Goal: Contribute content

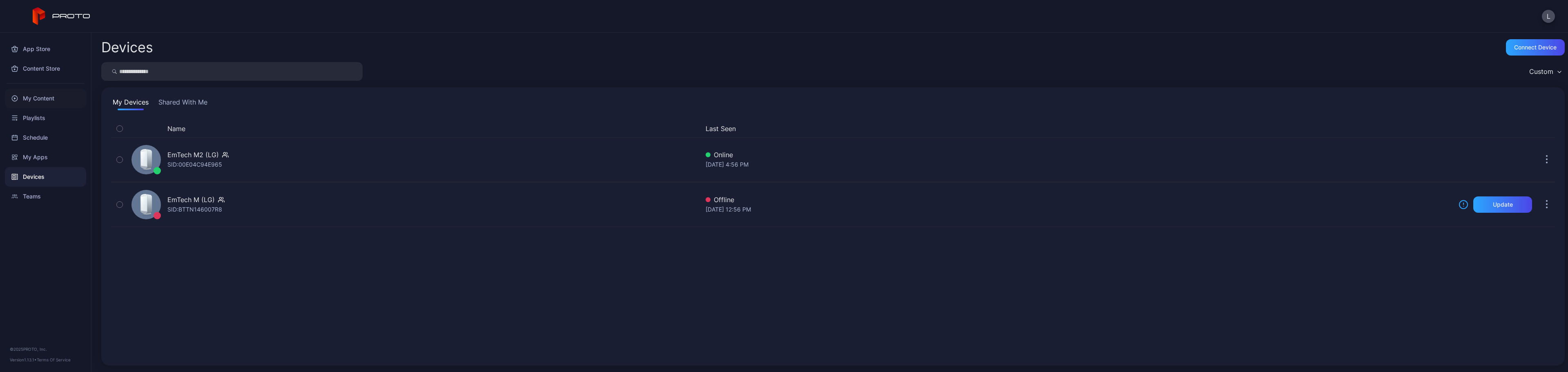
click at [46, 101] on div "My Content" at bounding box center [46, 98] width 81 height 19
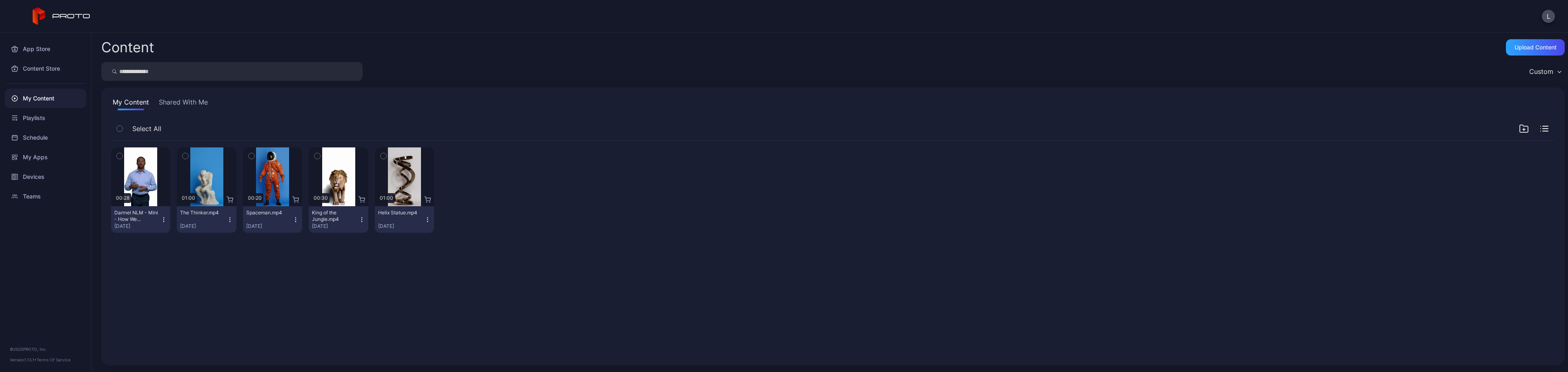
click at [119, 155] on icon "button" at bounding box center [119, 156] width 6 height 9
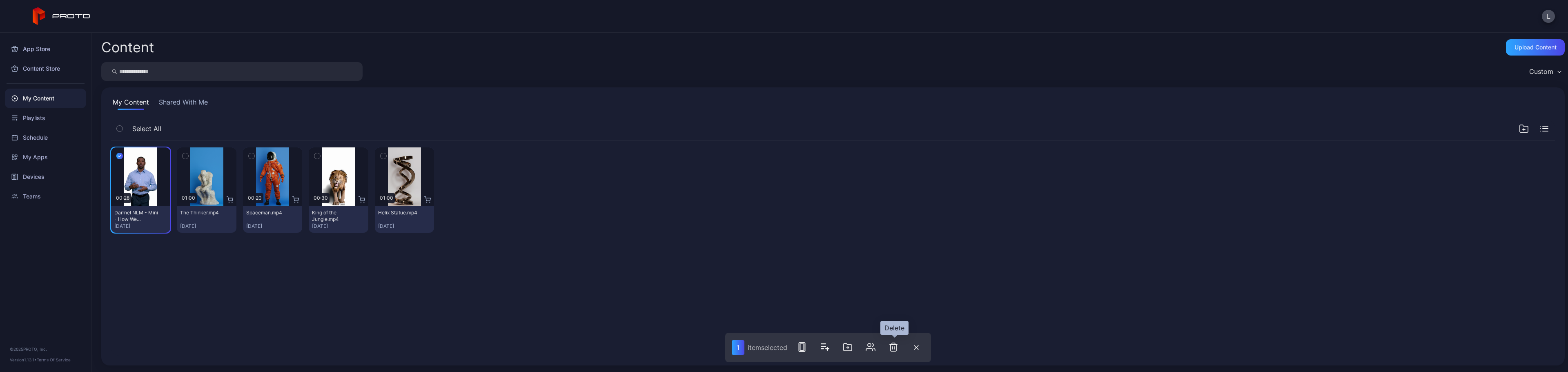
click at [894, 343] on icon "button" at bounding box center [893, 347] width 6 height 8
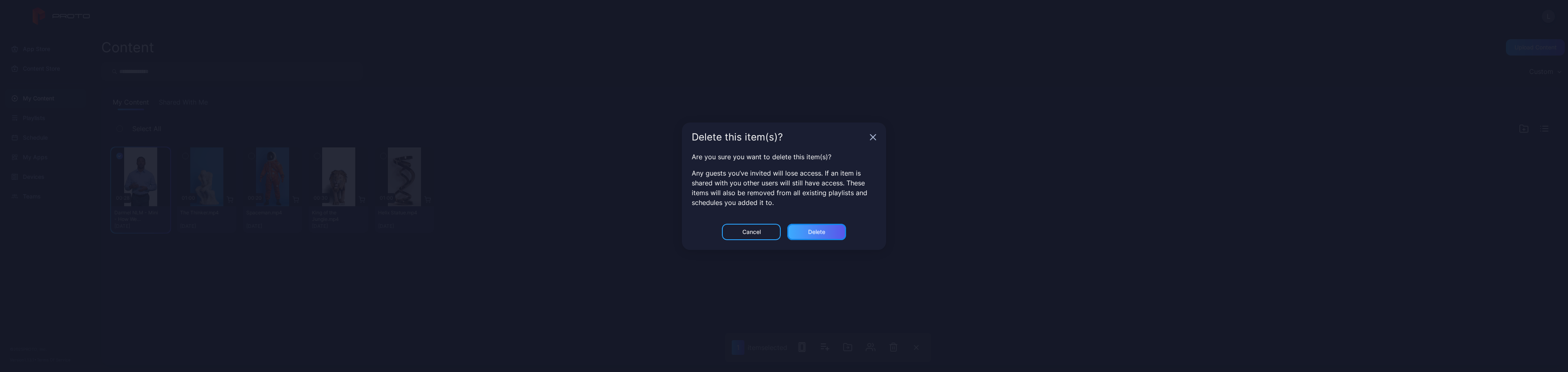
click at [821, 229] on div "Delete" at bounding box center [817, 232] width 17 height 7
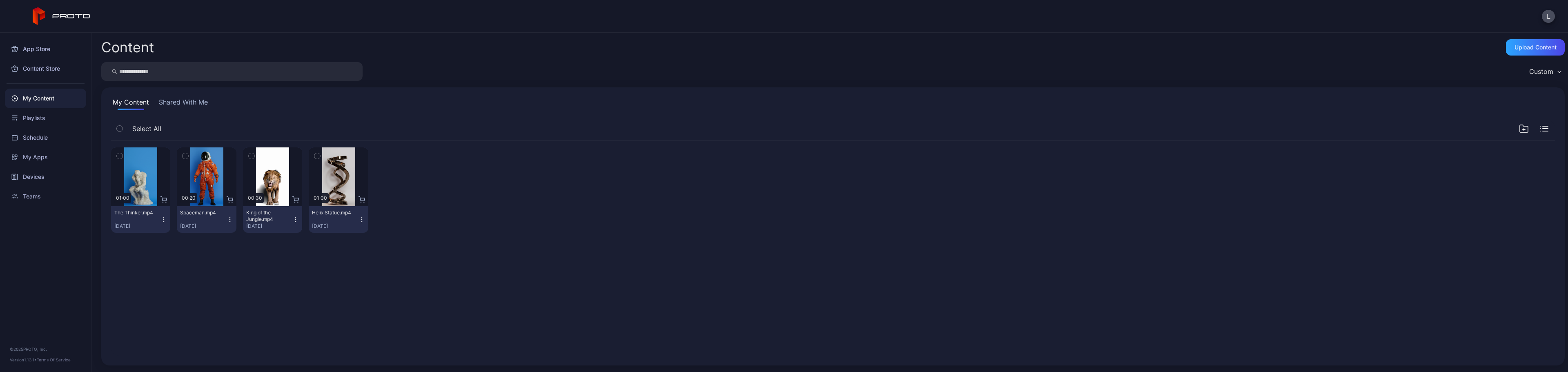
click at [128, 104] on button "My Content" at bounding box center [130, 103] width 40 height 13
click at [1538, 71] on div "Custom" at bounding box center [1541, 72] width 24 height 8
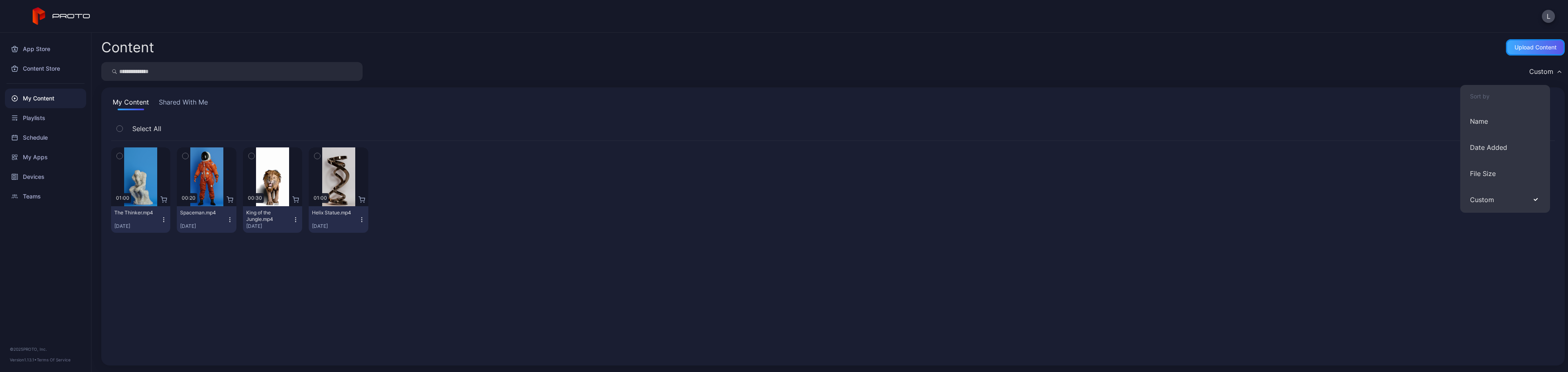
click at [1538, 42] on div "Upload Content" at bounding box center [1534, 46] width 58 height 16
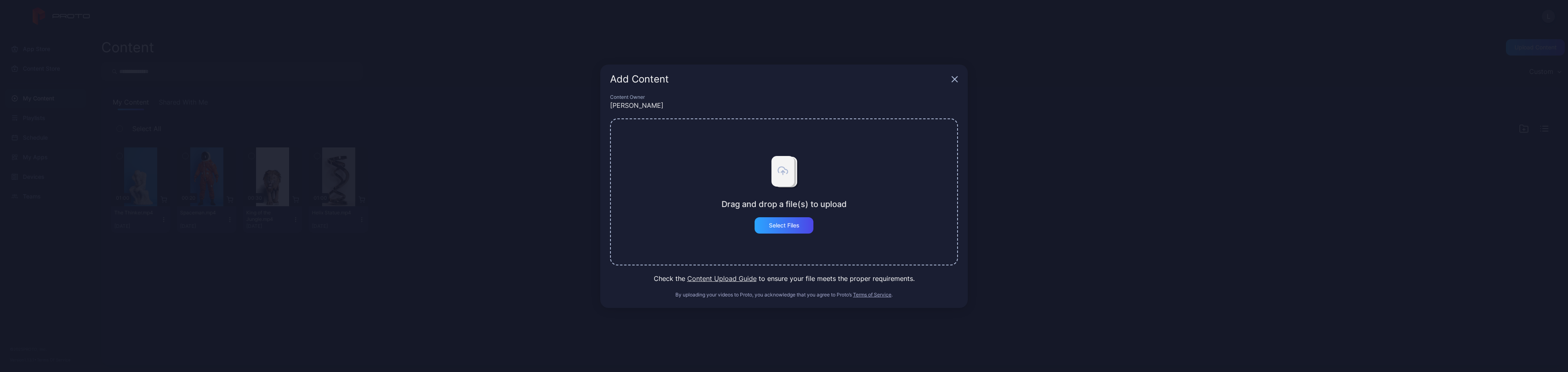
click at [722, 276] on button "Content Upload Guide" at bounding box center [722, 278] width 69 height 10
click at [789, 227] on div "Select Files" at bounding box center [784, 225] width 30 height 7
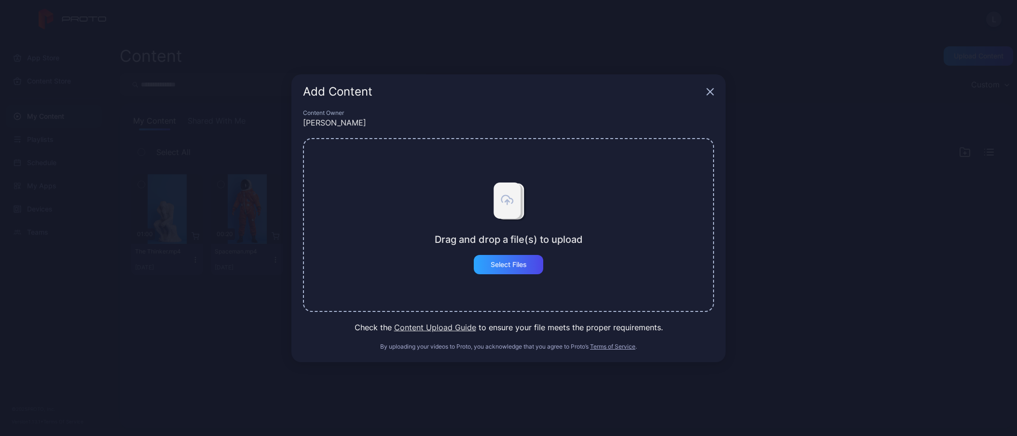
click at [714, 95] on icon "button" at bounding box center [710, 91] width 6 height 6
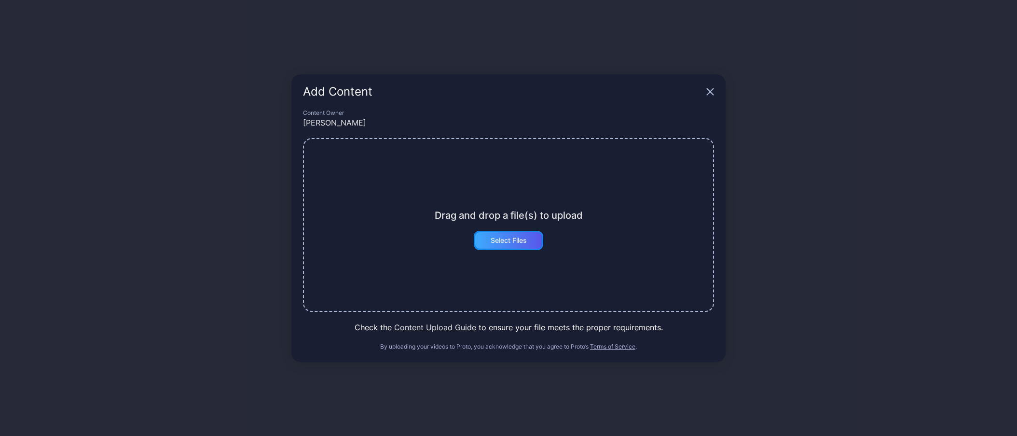
click at [503, 244] on div "Select Files" at bounding box center [509, 240] width 36 height 8
click at [710, 89] on icon "button" at bounding box center [710, 92] width 8 height 8
click at [707, 93] on icon "button" at bounding box center [710, 92] width 8 height 8
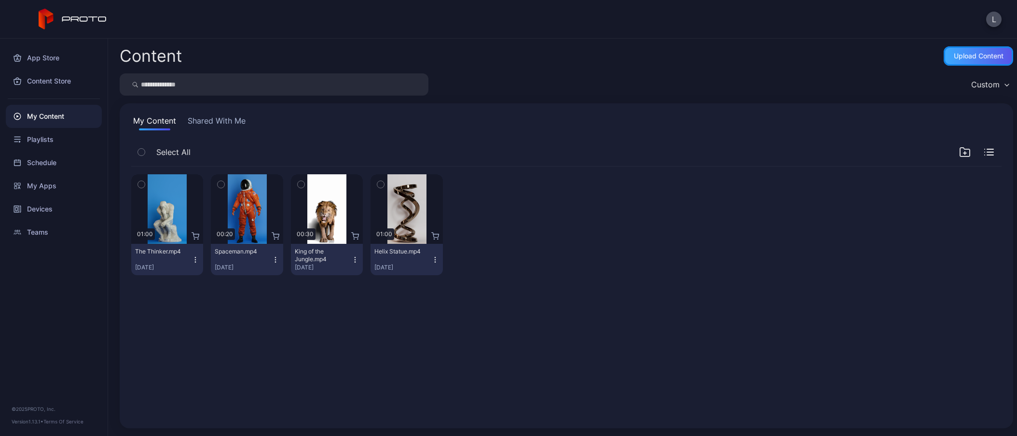
click at [944, 50] on div "Upload Content" at bounding box center [978, 55] width 69 height 19
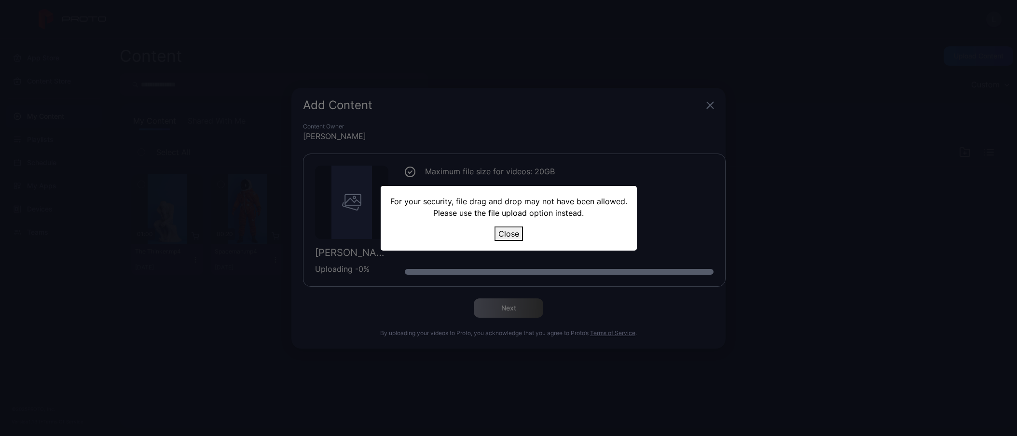
click at [512, 234] on button "Close" at bounding box center [508, 233] width 28 height 14
